Goal: Browse casually: Explore the website without a specific task or goal

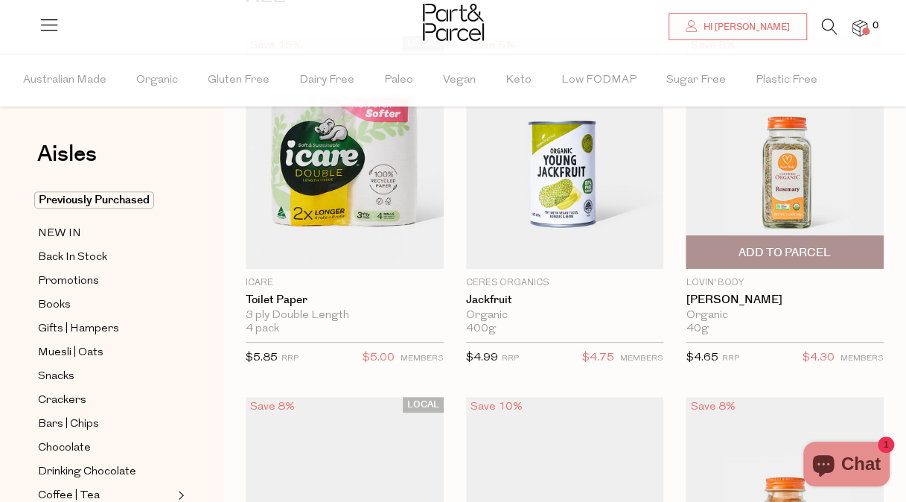
scroll to position [159, 0]
click at [675, 258] on div "Save 8% 1 Add To Parcel Lovin' Body Rosemary Organic 40g Only 19 Available RRP" at bounding box center [773, 204] width 220 height 339
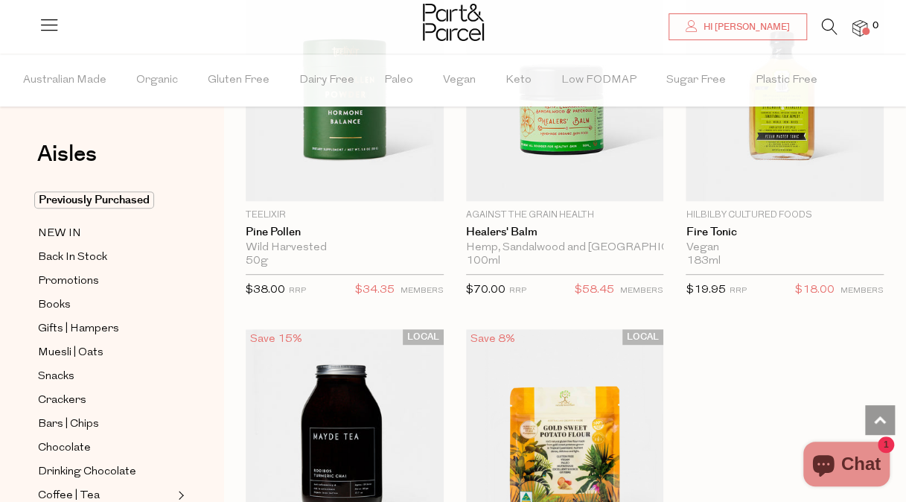
scroll to position [5653, 0]
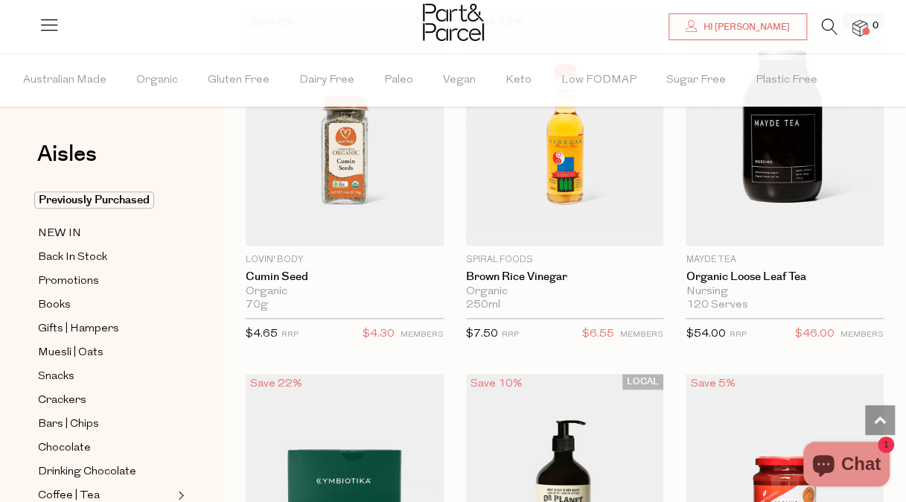
scroll to position [11572, 0]
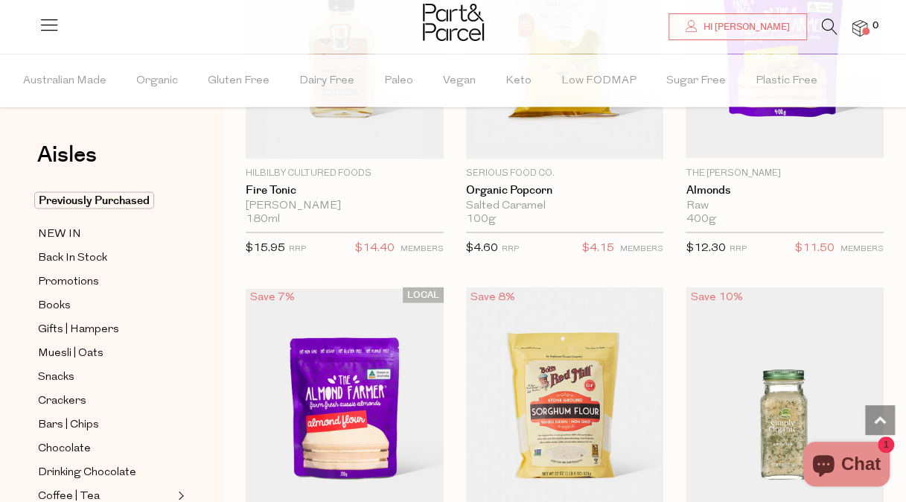
scroll to position [17607, 0]
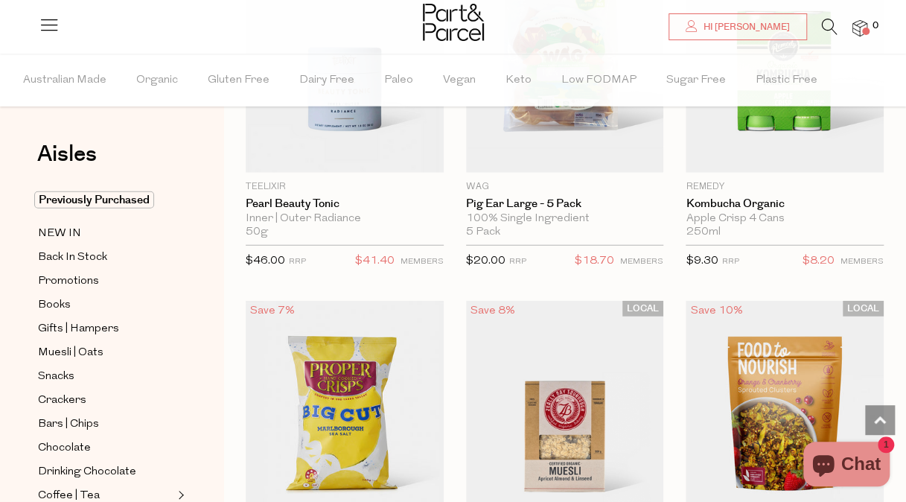
scroll to position [23373, 0]
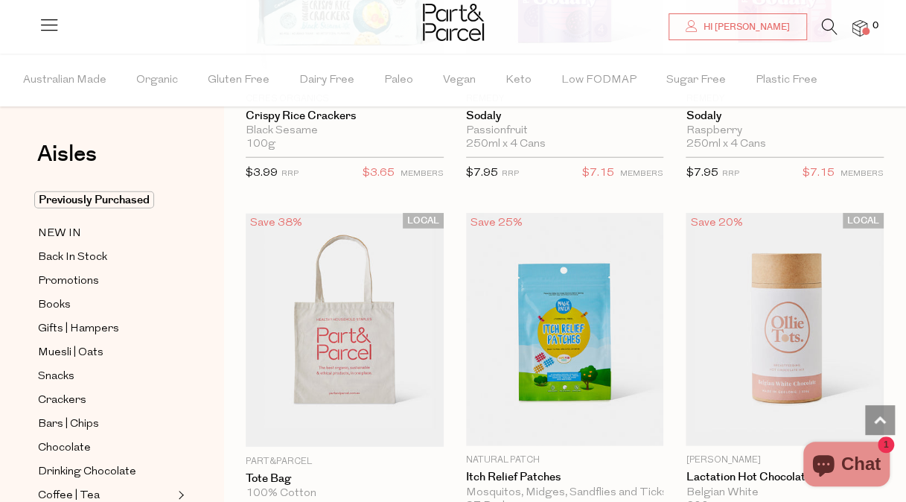
scroll to position [28882, 0]
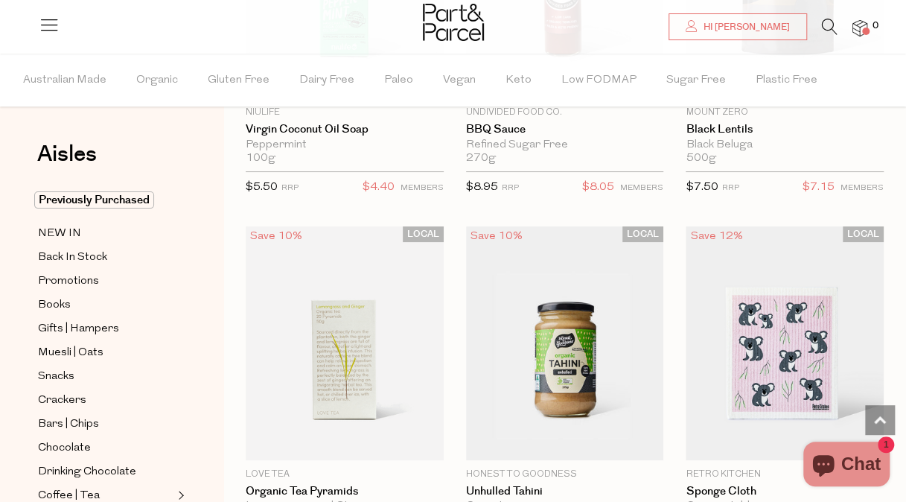
scroll to position [35385, 0]
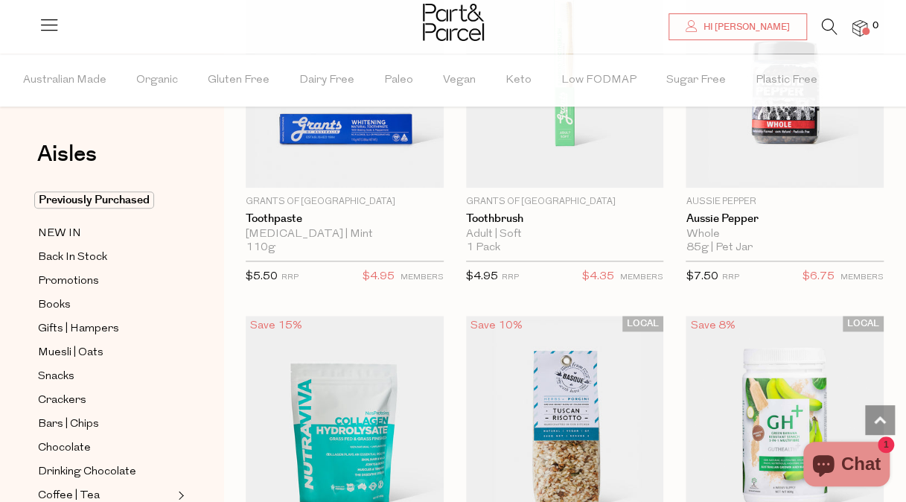
scroll to position [41490, 0]
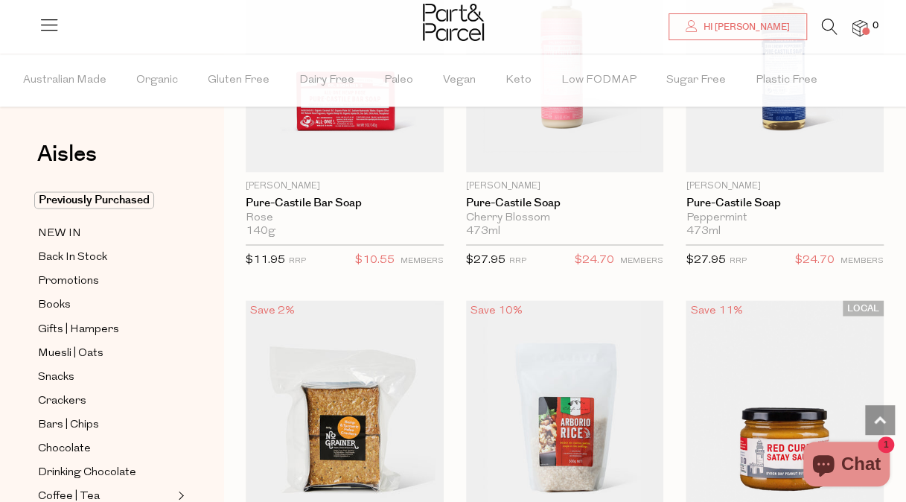
scroll to position [47226, 0]
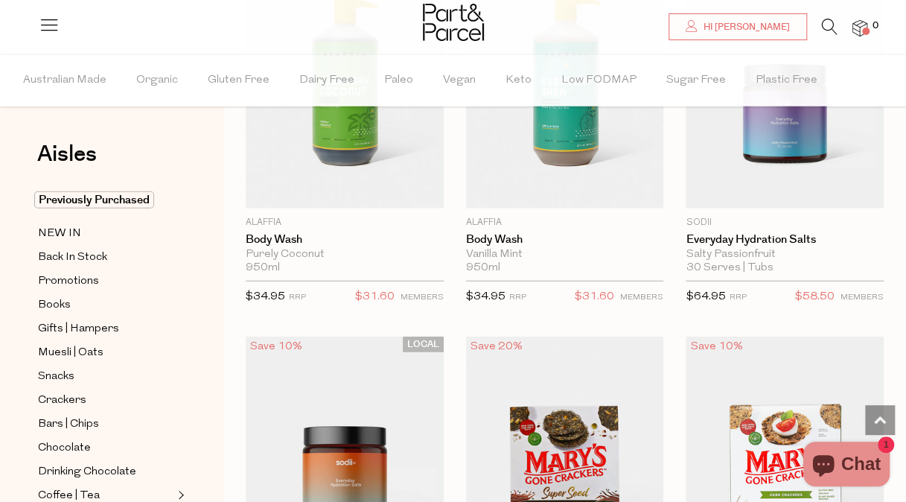
scroll to position [53316, 0]
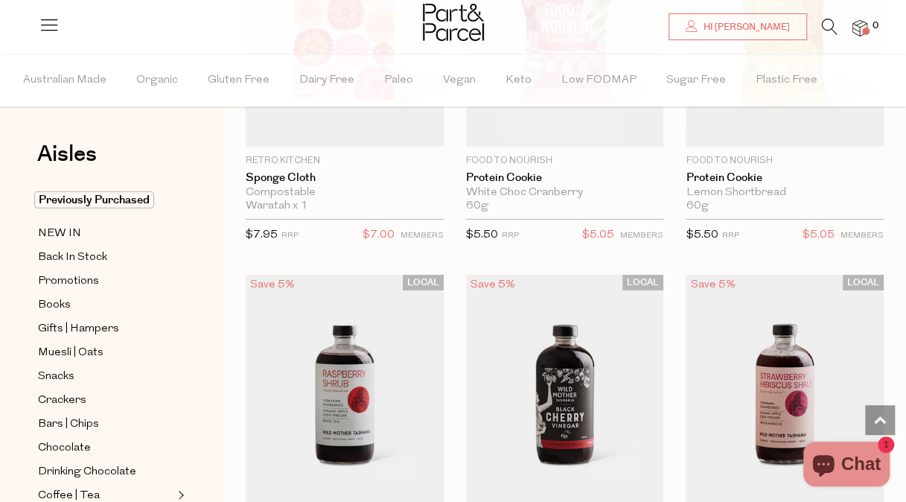
scroll to position [59408, 0]
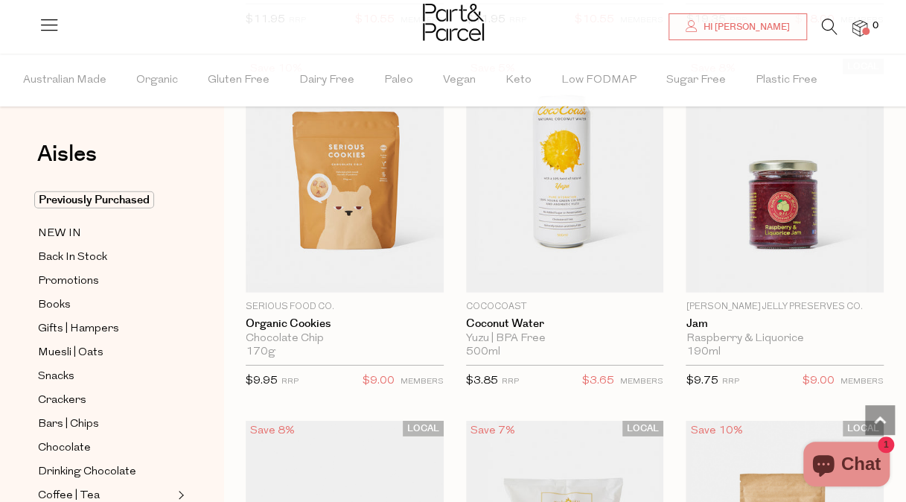
scroll to position [64810, 0]
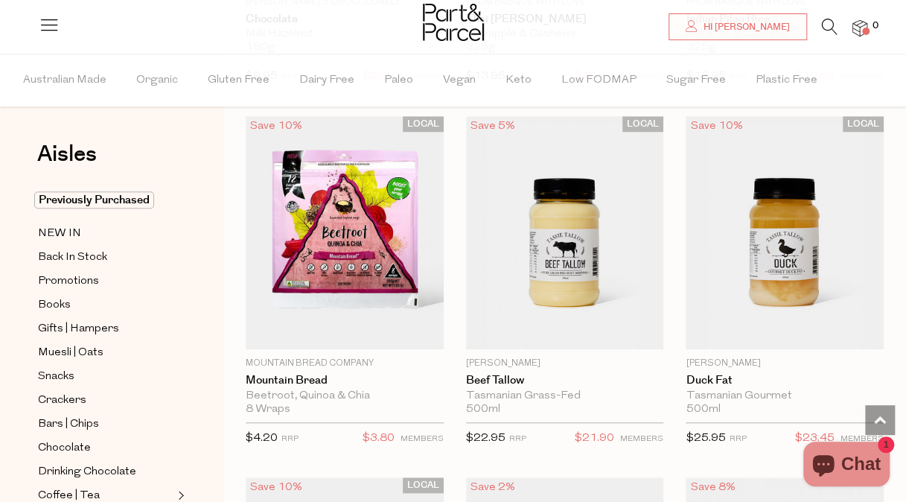
scroll to position [68351, 0]
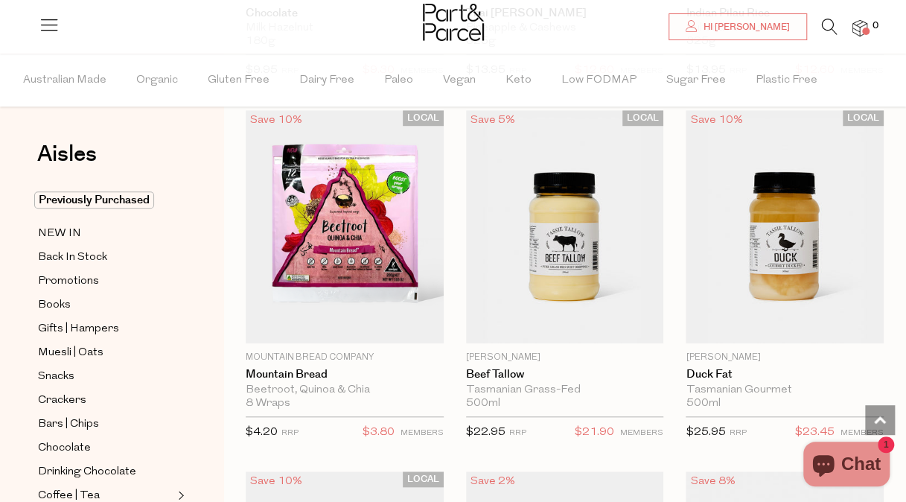
click at [885, 67] on ul "Australian Made Organic Gluten Free Dairy Free Paleo Vegan Keto Low FODMAP Suga…" at bounding box center [453, 80] width 904 height 53
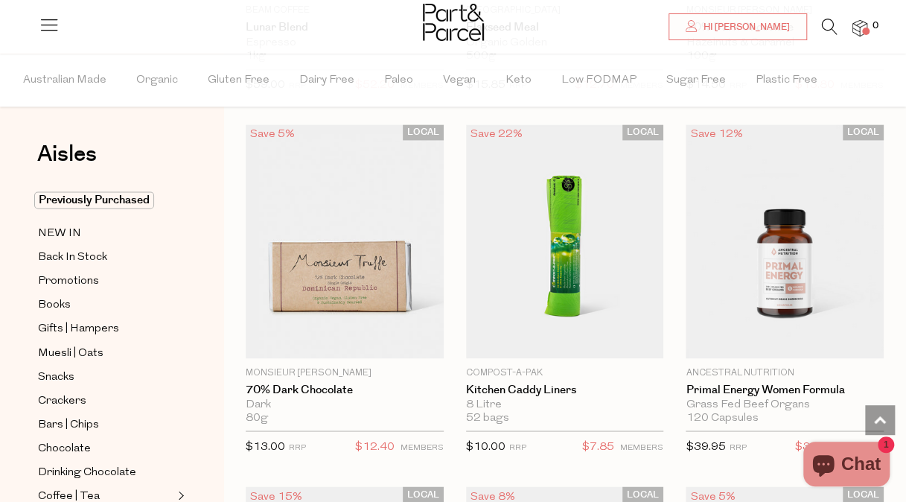
scroll to position [71594, 0]
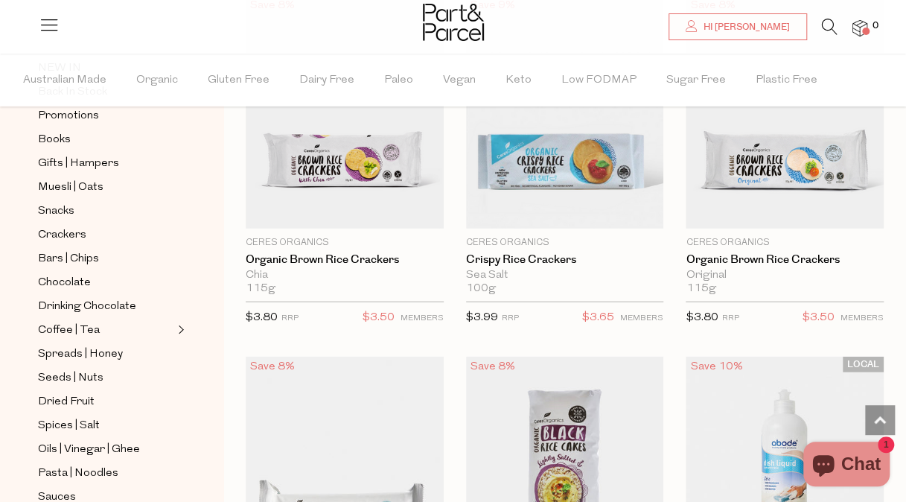
scroll to position [77504, 0]
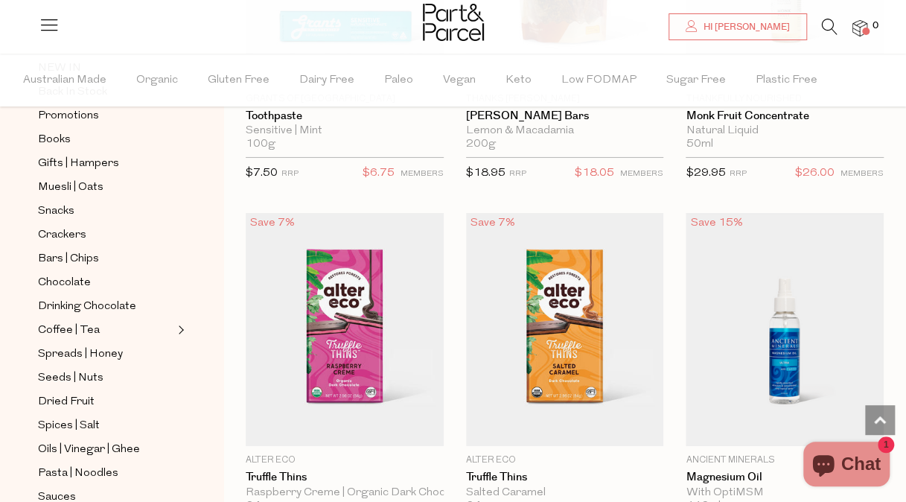
scroll to position [83884, 0]
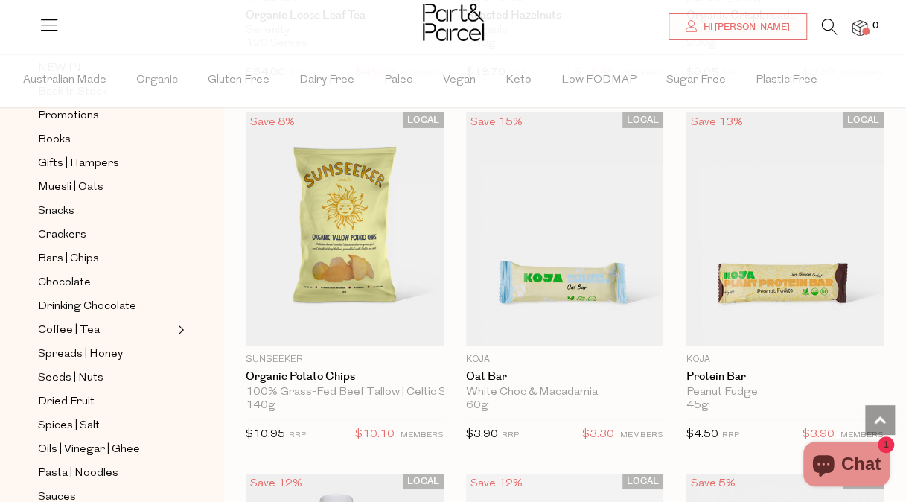
scroll to position [89599, 0]
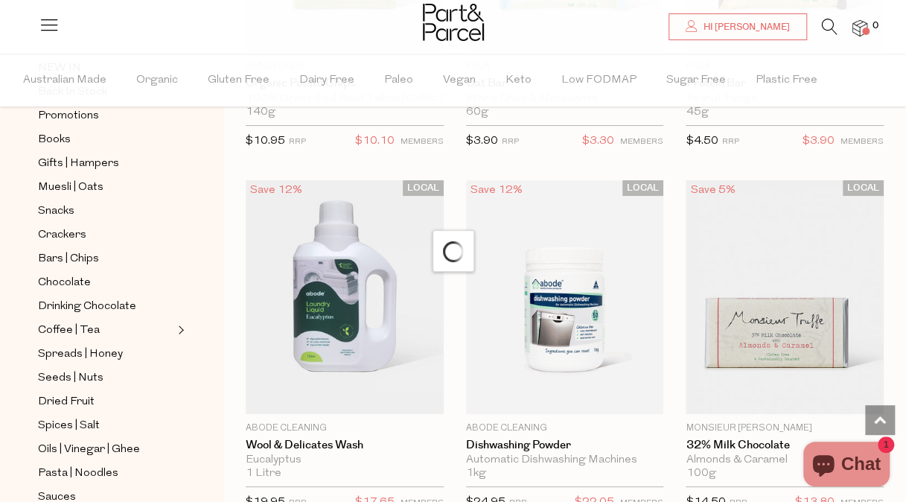
scroll to position [89827, 0]
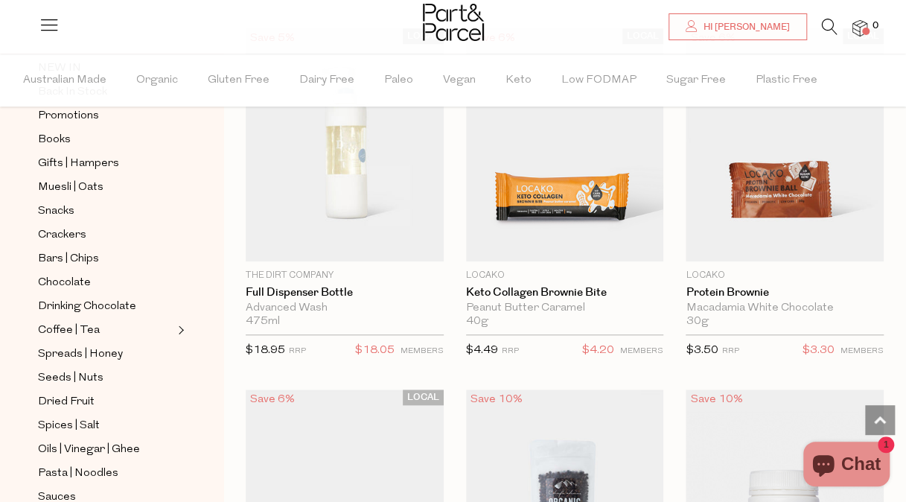
scroll to position [95731, 0]
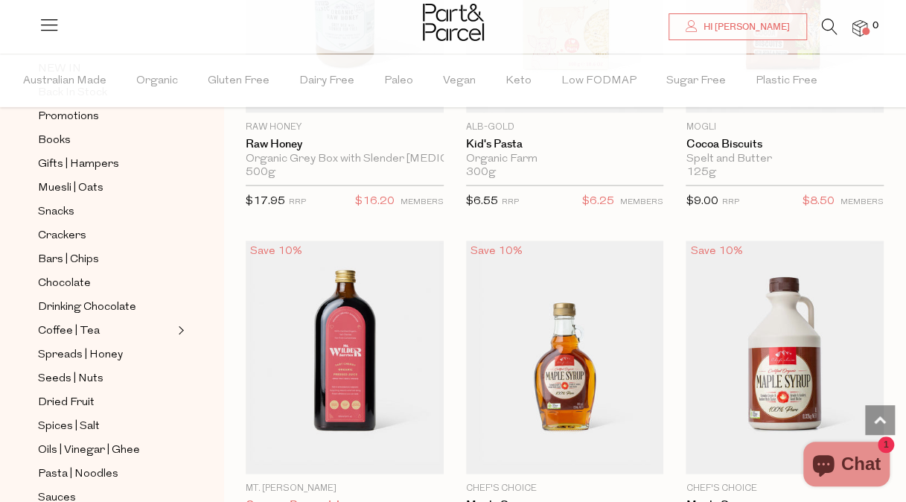
scroll to position [101881, 0]
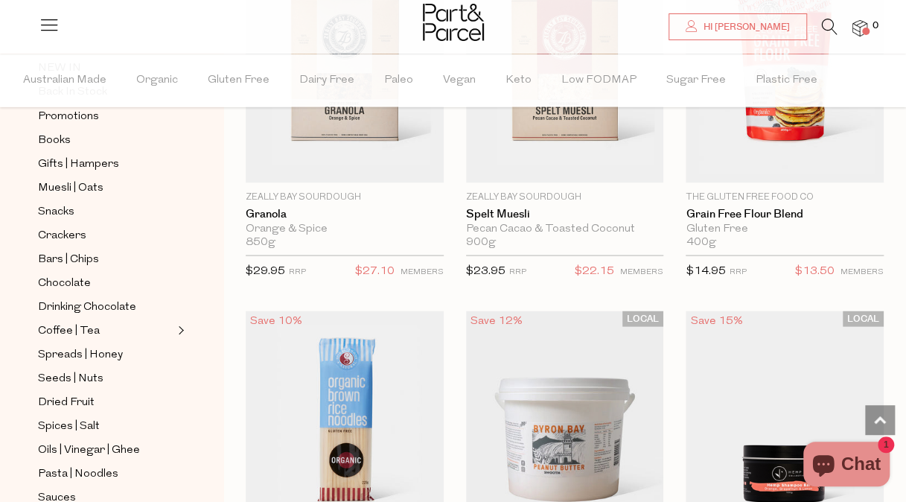
scroll to position [107391, 0]
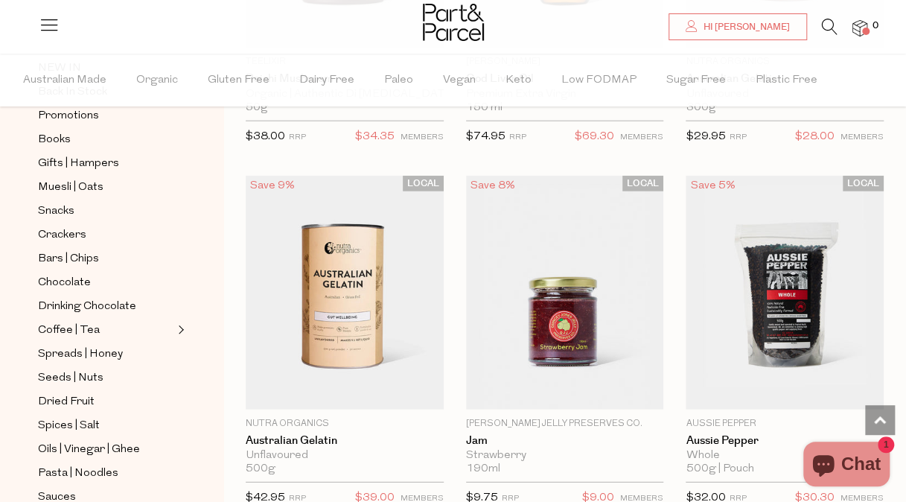
scroll to position [113082, 0]
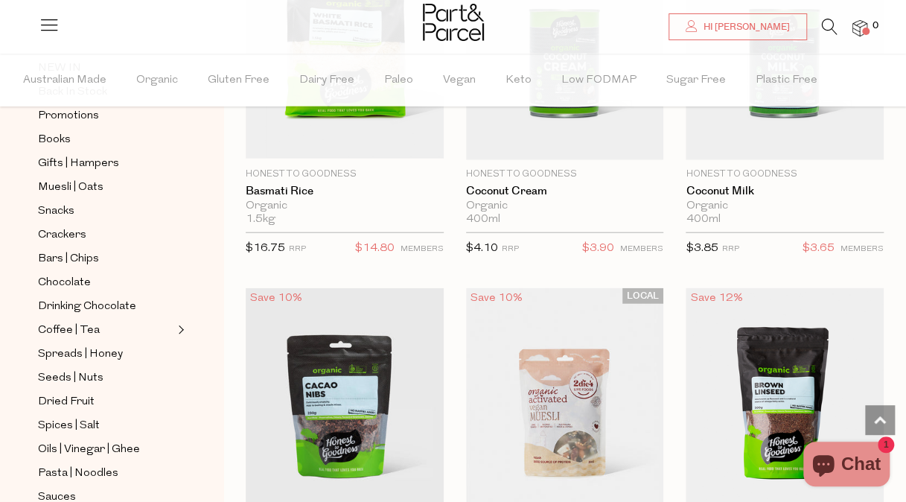
scroll to position [118425, 0]
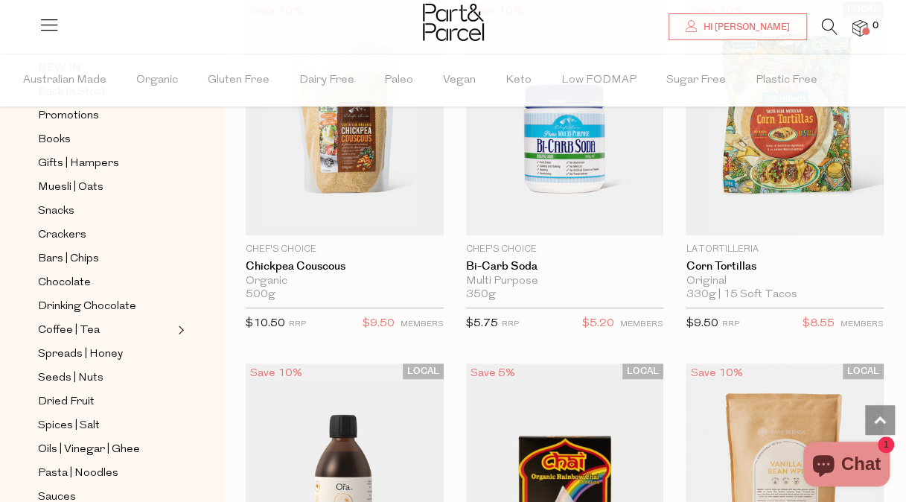
scroll to position [125554, 0]
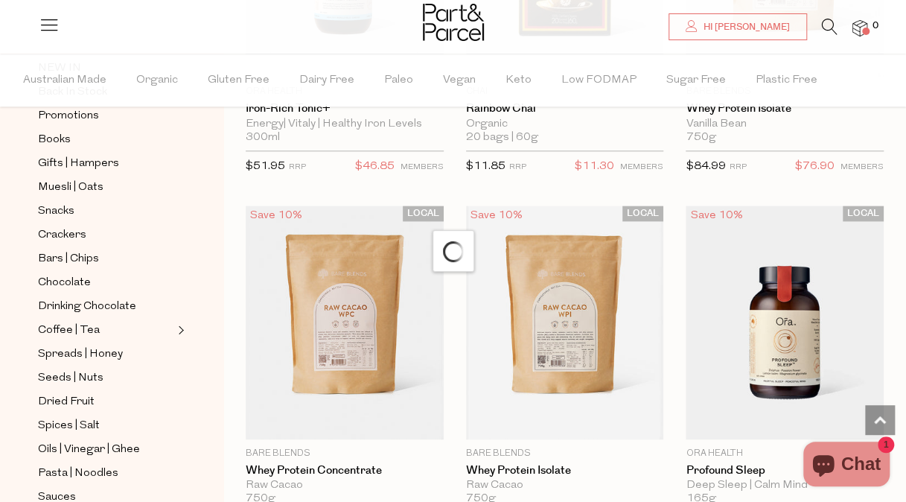
scroll to position [125712, 0]
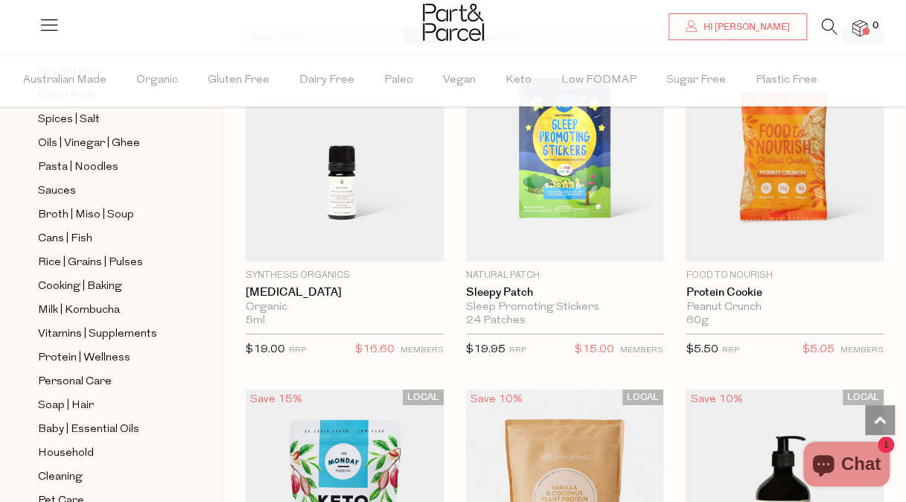
scroll to position [482, 0]
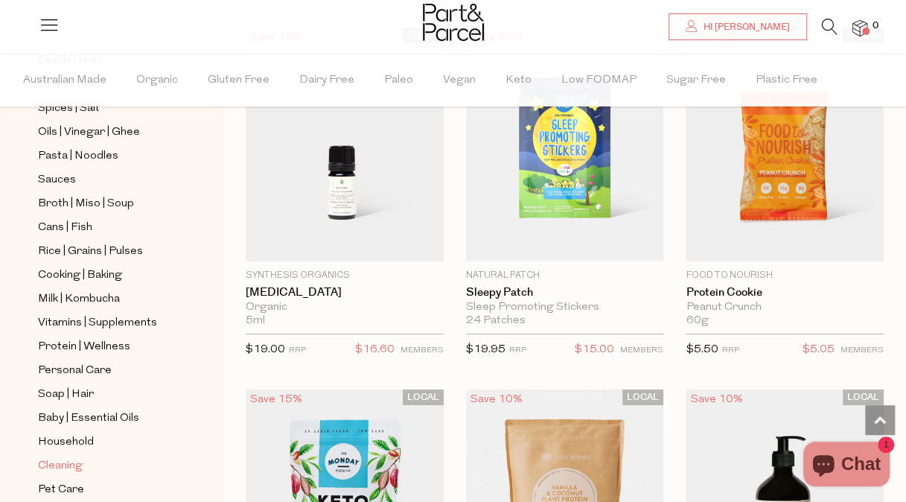
click at [62, 457] on span "Cleaning" at bounding box center [60, 466] width 45 height 18
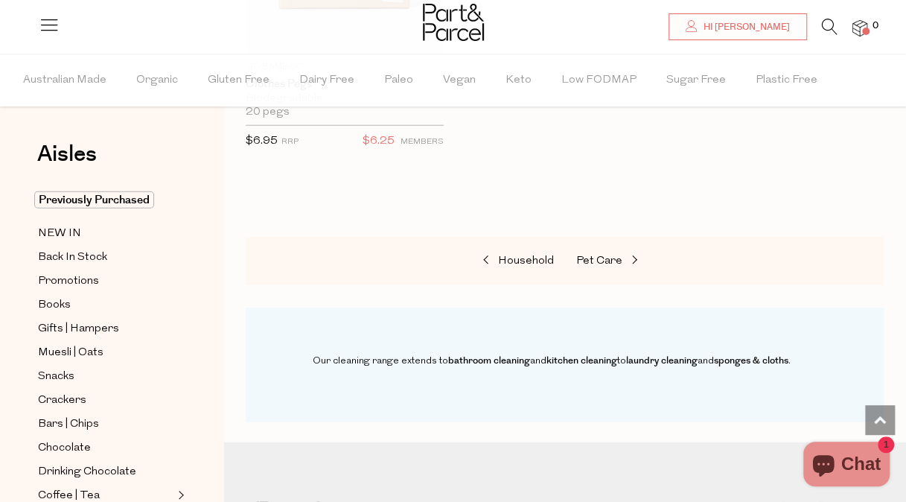
scroll to position [1820, 0]
drag, startPoint x: 537, startPoint y: 242, endPoint x: 521, endPoint y: 261, distance: 25.3
click at [521, 261] on div "Household Pet Care" at bounding box center [565, 260] width 638 height 49
click at [521, 261] on link "Household" at bounding box center [479, 260] width 149 height 19
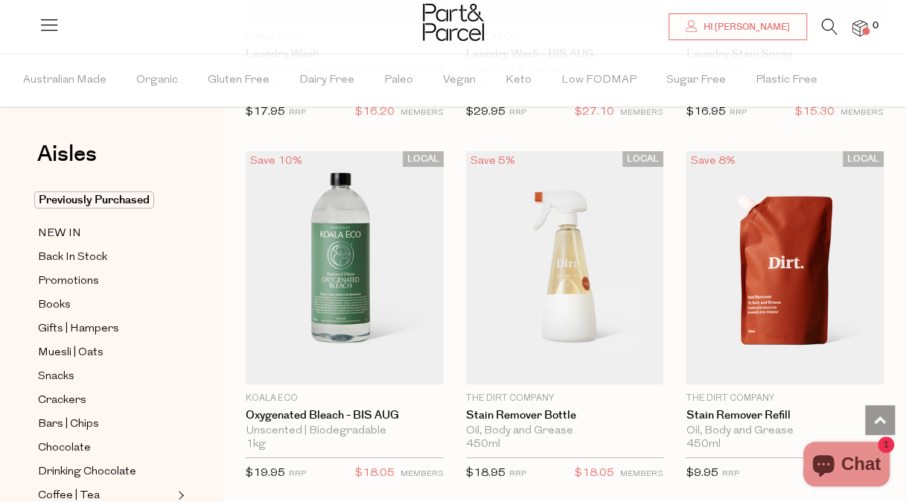
scroll to position [5463, 0]
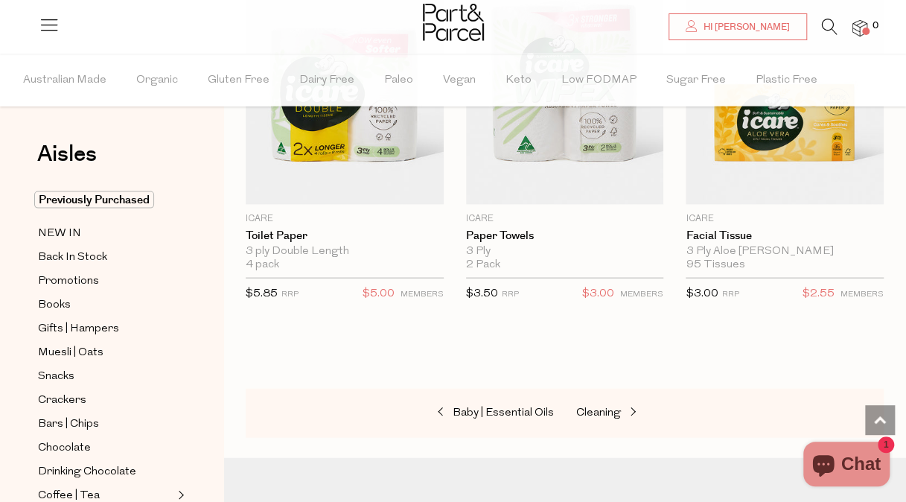
scroll to position [9615, 0]
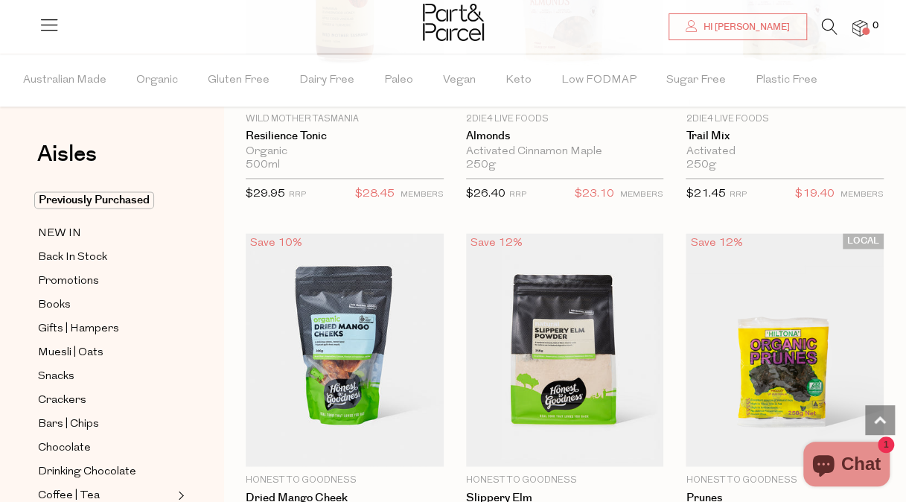
scroll to position [3570, 0]
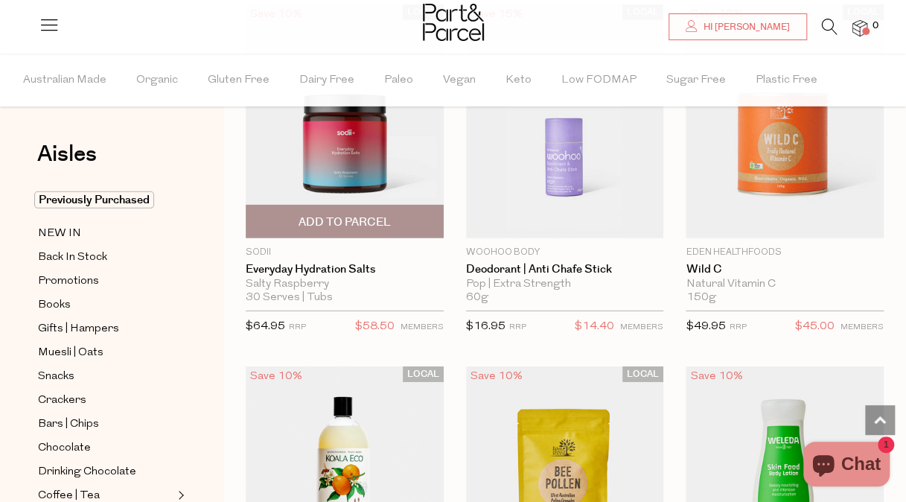
scroll to position [21142, 0]
